Goal: Task Accomplishment & Management: Complete application form

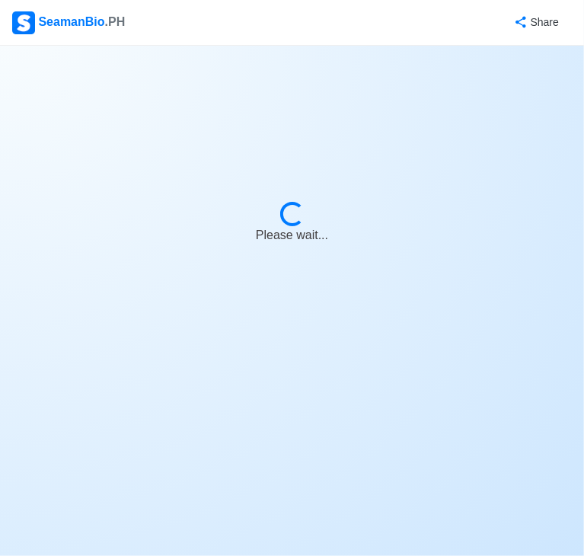
select select "Wiper"
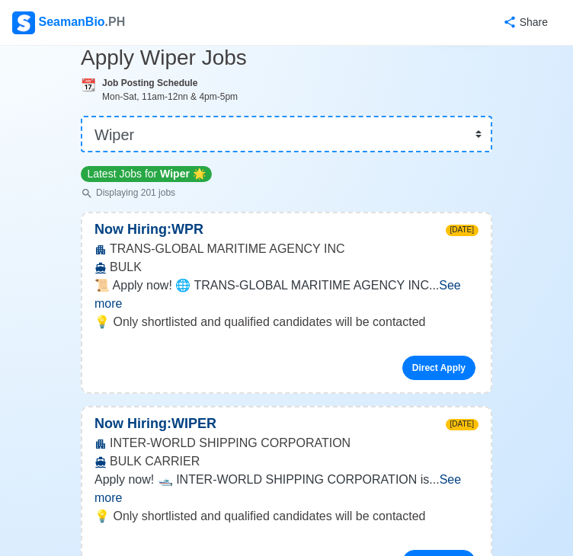
scroll to position [76, 0]
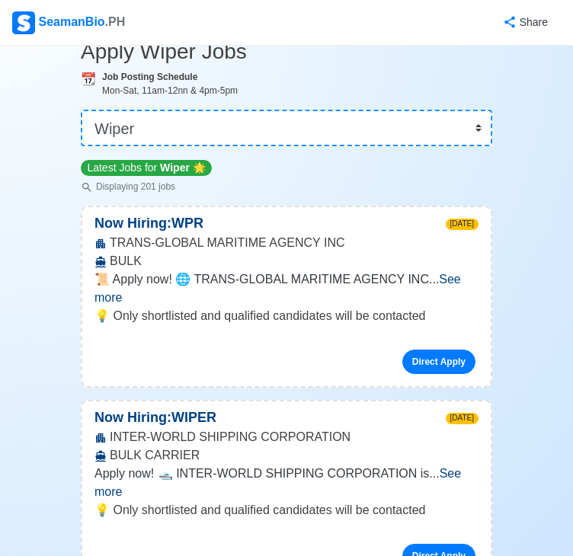
click at [448, 285] on span "See more" at bounding box center [277, 288] width 366 height 31
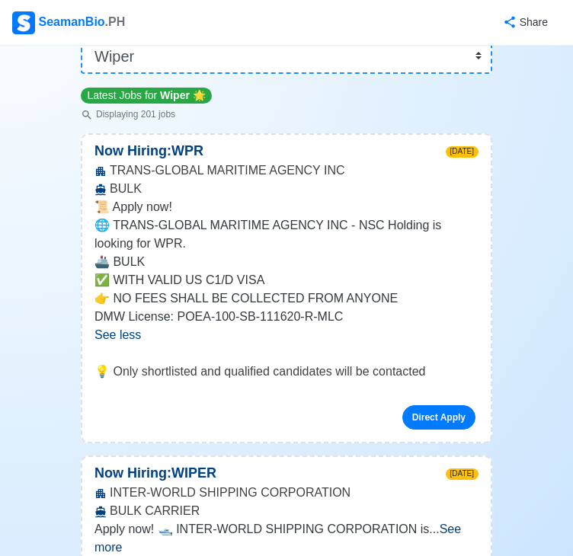
scroll to position [152, 0]
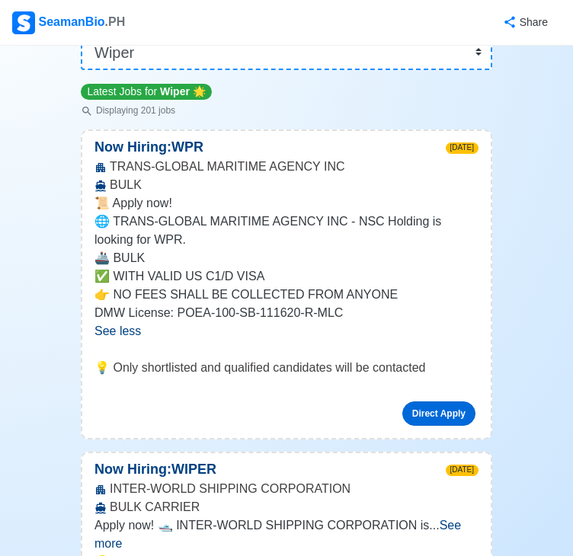
click at [430, 404] on link "Direct Apply" at bounding box center [438, 413] width 73 height 24
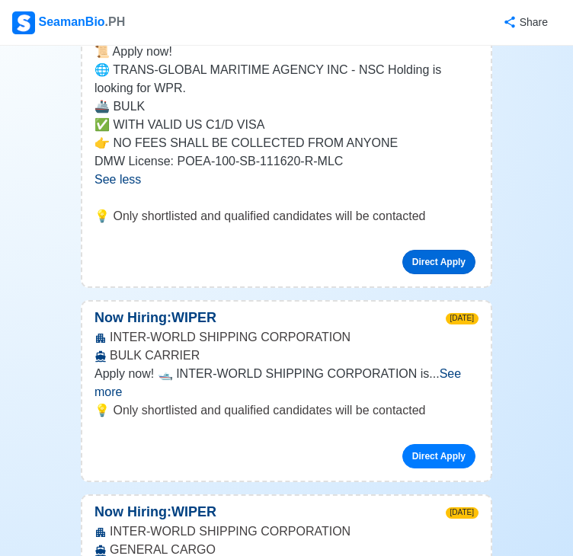
scroll to position [457, 0]
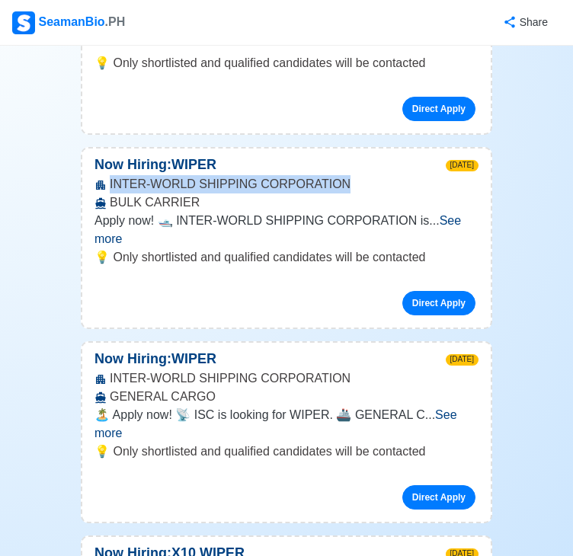
drag, startPoint x: 109, startPoint y: 182, endPoint x: 328, endPoint y: 181, distance: 218.6
click at [328, 181] on div "INTER-WORLD SHIPPING CORPORATION BULK CARRIER" at bounding box center [286, 193] width 408 height 37
copy div "INTER-WORLD SHIPPING CORPORATION"
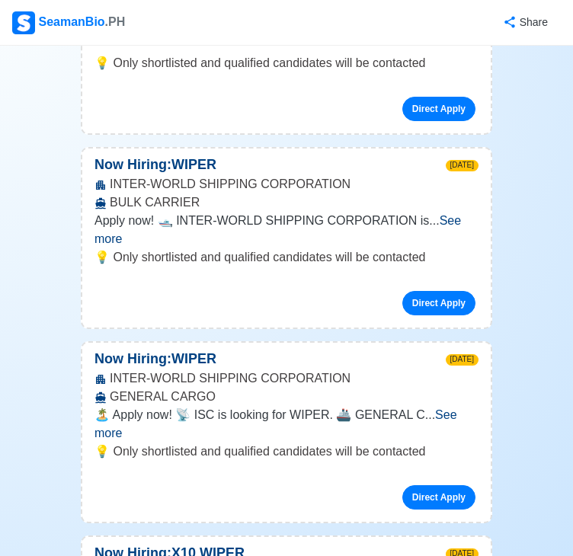
click at [315, 217] on span "Apply now! 🛥️ INTER-WORLD SHIPPING CORPORATION is" at bounding box center [261, 220] width 334 height 13
click at [427, 221] on span "See more" at bounding box center [277, 229] width 366 height 31
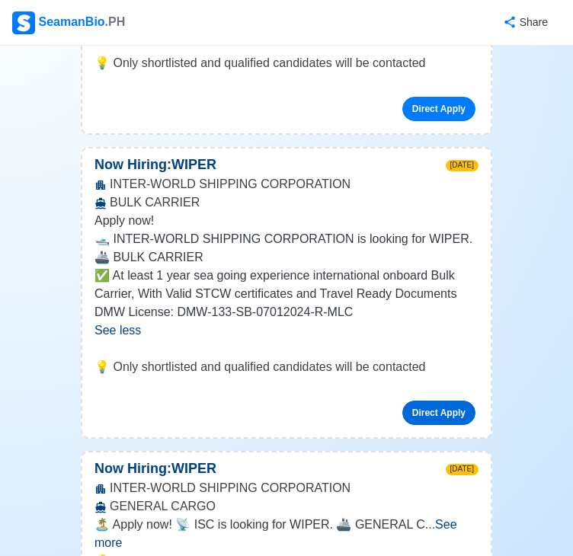
click at [427, 406] on link "Direct Apply" at bounding box center [438, 413] width 73 height 24
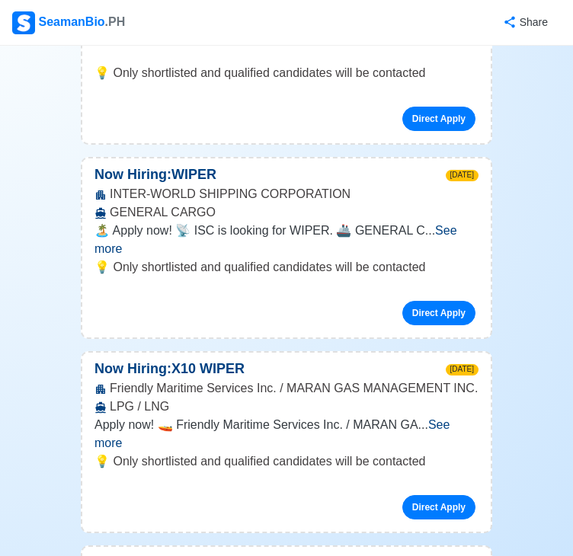
scroll to position [762, 0]
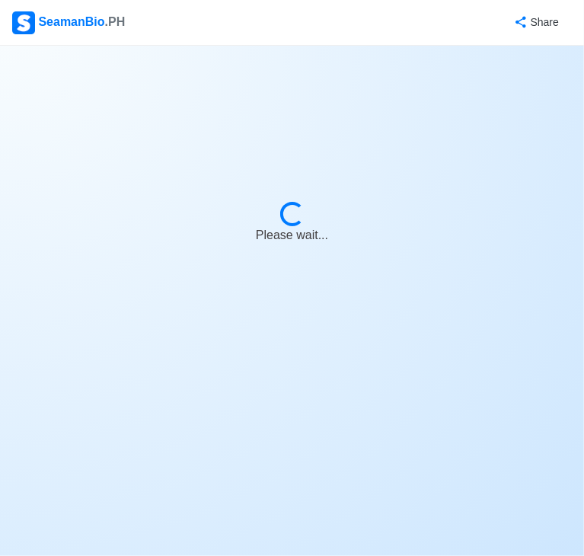
select select "Wiper"
